Goal: Browse casually

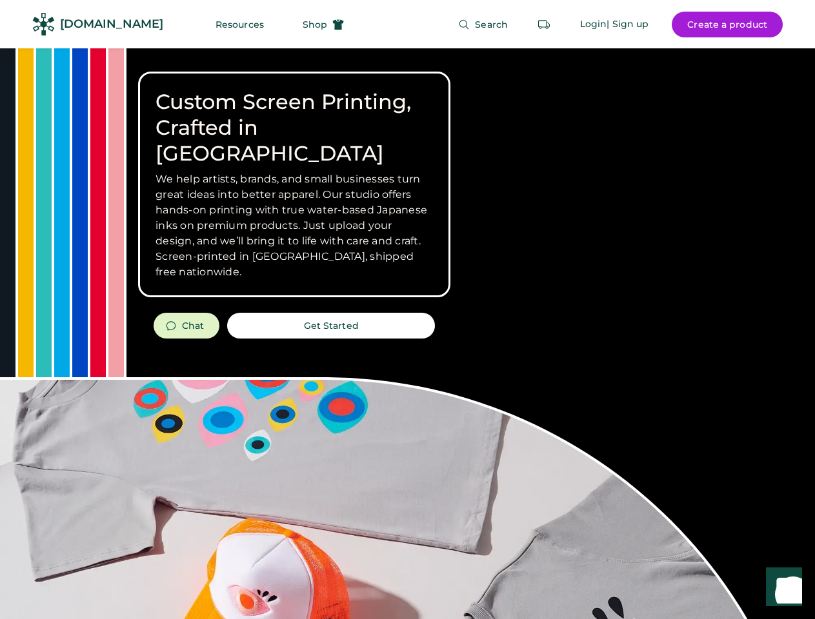
click at [407, 310] on div "Custom Screen Printing, Crafted in [GEOGRAPHIC_DATA] We help artists, brands, a…" at bounding box center [407, 457] width 815 height 819
click at [407, 333] on div "Custom Screen Printing, Crafted in [GEOGRAPHIC_DATA] We help artists, brands, a…" at bounding box center [407, 457] width 815 height 819
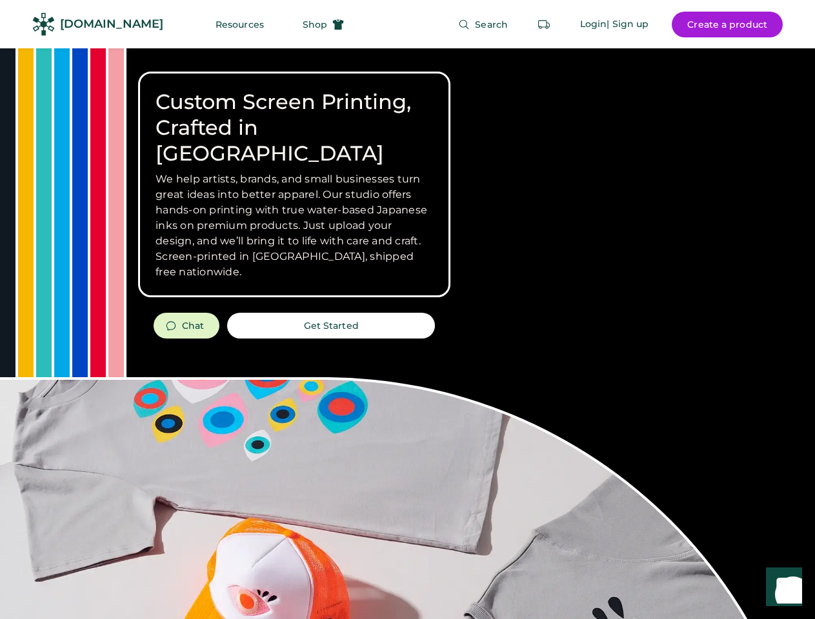
click at [407, 333] on div "Custom Screen Printing, Crafted in [GEOGRAPHIC_DATA] We help artists, brands, a…" at bounding box center [407, 457] width 815 height 819
click at [294, 184] on h3 "We help artists, brands, and small businesses turn great ideas into better appa…" at bounding box center [293, 226] width 277 height 108
click at [294, 172] on h3 "We help artists, brands, and small businesses turn great ideas into better appa…" at bounding box center [293, 226] width 277 height 108
click at [294, 115] on h1 "Custom Screen Printing, Crafted in [GEOGRAPHIC_DATA]" at bounding box center [293, 127] width 277 height 77
